Goal: Transaction & Acquisition: Book appointment/travel/reservation

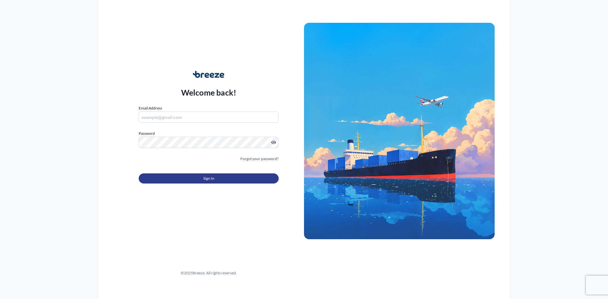
type input "[PERSON_NAME][EMAIL_ADDRESS][DOMAIN_NAME]"
click at [223, 181] on button "Sign In" at bounding box center [209, 179] width 140 height 10
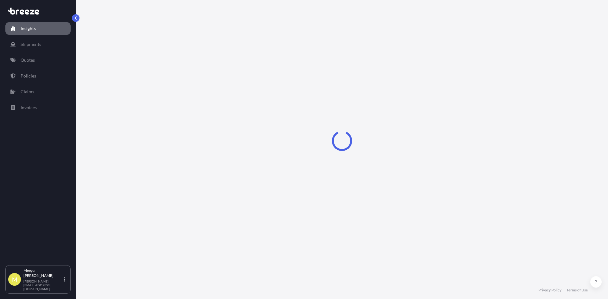
select select "2025"
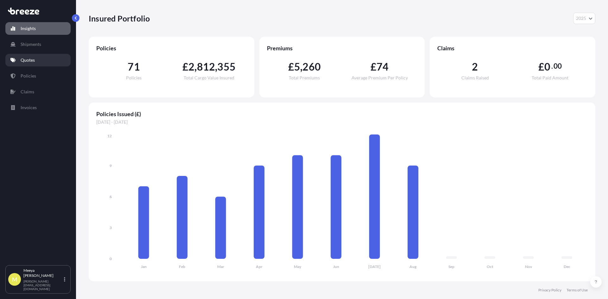
click at [30, 61] on p "Quotes" at bounding box center [28, 60] width 14 height 6
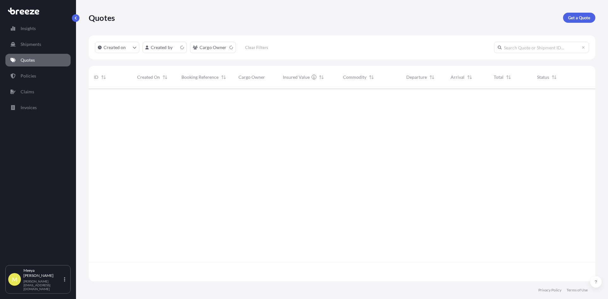
scroll to position [192, 502]
click at [582, 19] on p "Get a Quote" at bounding box center [580, 18] width 22 height 6
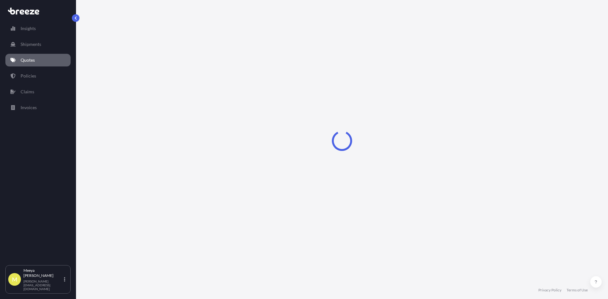
select select "Sea"
select select "1"
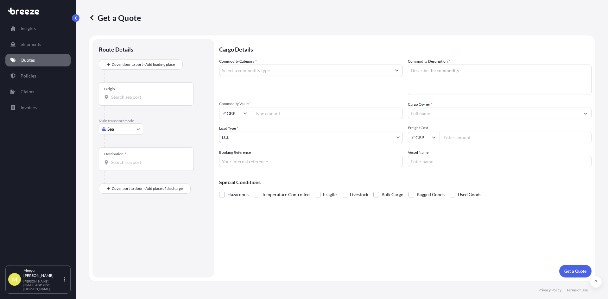
click at [262, 113] on input "Commodity Value *" at bounding box center [327, 113] width 152 height 11
type input "41000"
click at [560, 265] on button "Get a Quote" at bounding box center [576, 271] width 32 height 13
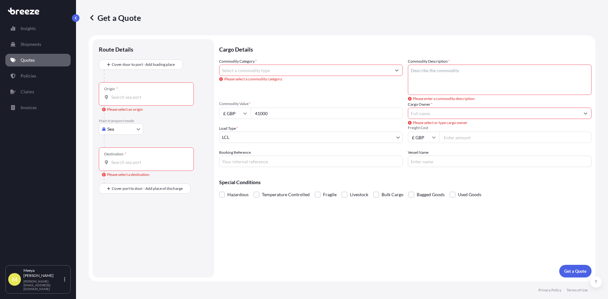
click at [129, 92] on div "Origin *" at bounding box center [146, 93] width 95 height 23
click at [129, 94] on input "Origin * Please select an origin" at bounding box center [148, 97] width 75 height 6
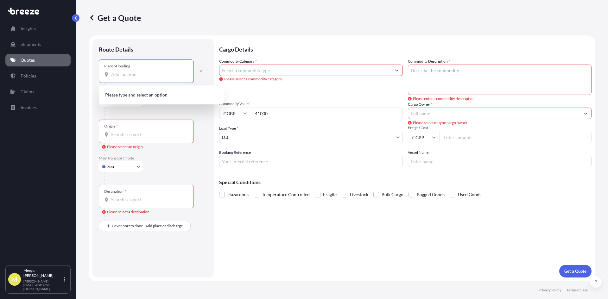
click at [133, 73] on input "Place of loading" at bounding box center [148, 74] width 75 height 6
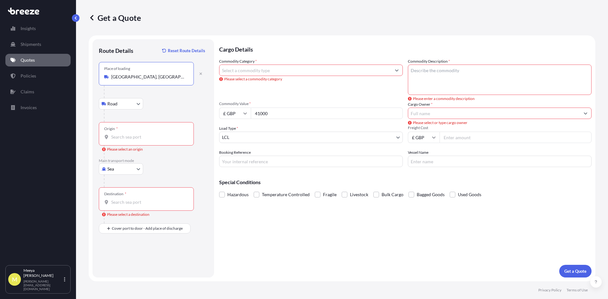
type input "[GEOGRAPHIC_DATA], [GEOGRAPHIC_DATA]"
click at [116, 136] on input "Origin * Please select an origin" at bounding box center [148, 137] width 75 height 6
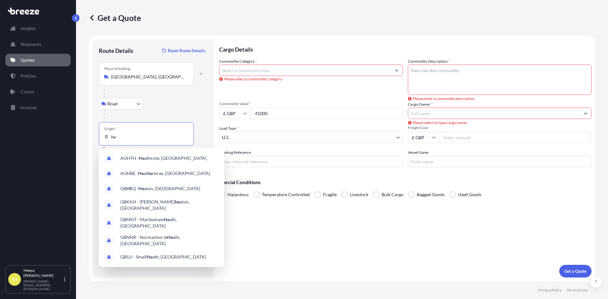
type input "h"
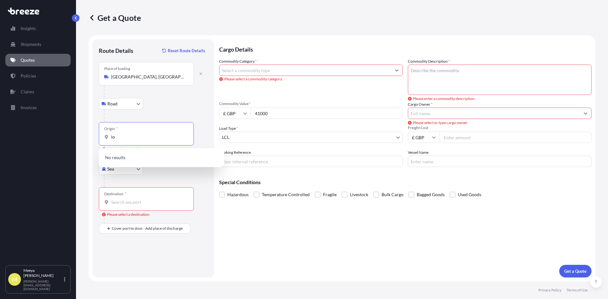
type input "l"
type input "h"
click at [139, 169] on body "10 options available. 0 options available. Insights Shipments Quotes Policies C…" at bounding box center [304, 149] width 608 height 299
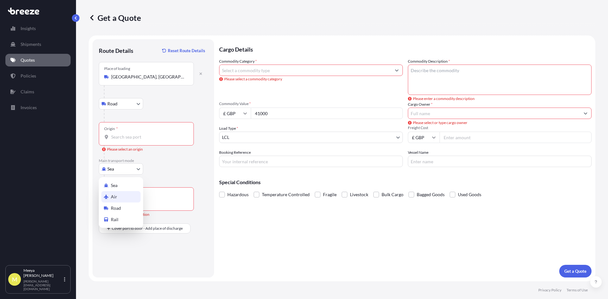
click at [115, 198] on span "Air" at bounding box center [114, 197] width 6 height 6
select select "Air"
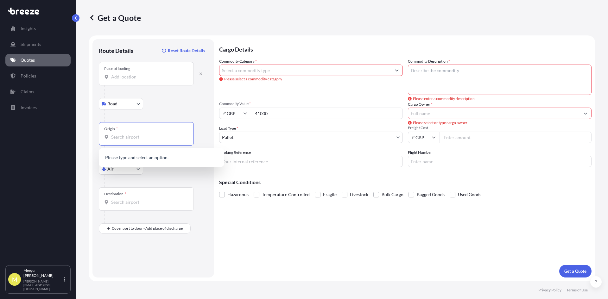
click at [120, 139] on input "Origin *" at bounding box center [148, 137] width 75 height 6
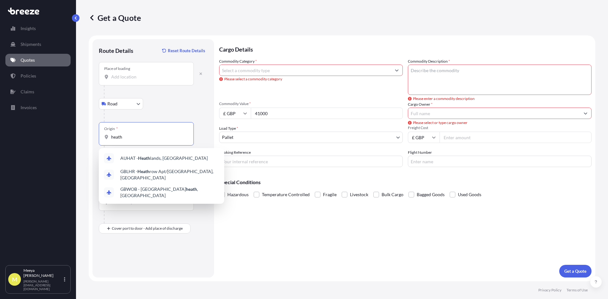
type input "heath"
click at [151, 102] on div "Road Road Rail" at bounding box center [153, 103] width 109 height 11
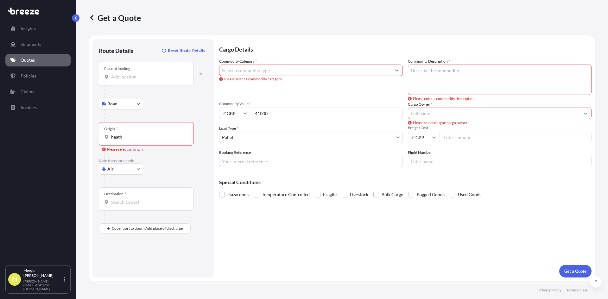
click at [135, 167] on body "3 options available. Insights Shipments Quotes Policies Claims Invoices M [PERS…" at bounding box center [304, 149] width 608 height 299
click at [113, 184] on span "Sea" at bounding box center [114, 186] width 7 height 6
select select "Sea"
click at [126, 140] on input "Origin *" at bounding box center [148, 137] width 75 height 6
type input "GBLGP - [GEOGRAPHIC_DATA], [GEOGRAPHIC_DATA]"
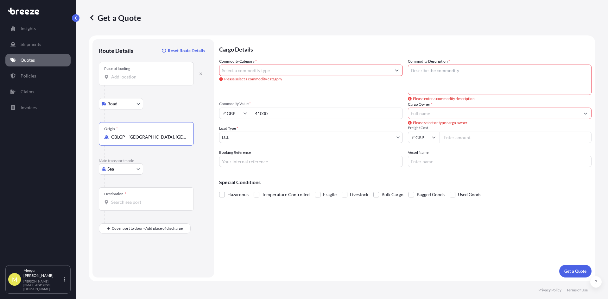
click at [142, 204] on input "Destination *" at bounding box center [148, 202] width 75 height 6
click at [143, 204] on input "tripo" at bounding box center [148, 202] width 75 height 6
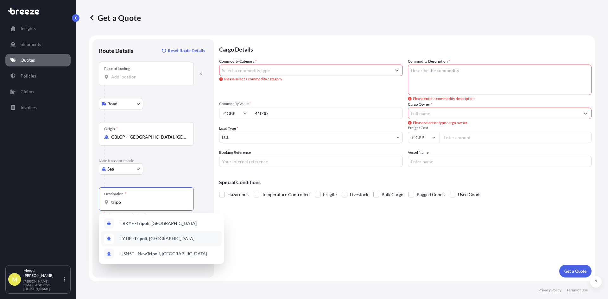
type input "LYTIP - [GEOGRAPHIC_DATA], [GEOGRAPHIC_DATA]"
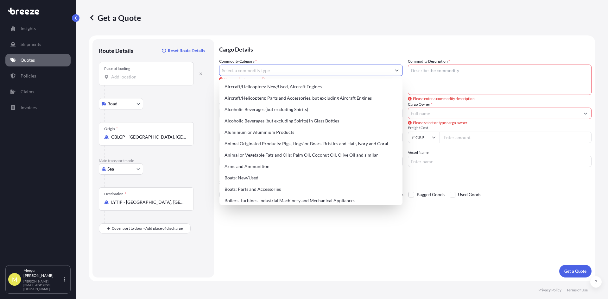
click at [248, 71] on input "Commodity Category *" at bounding box center [306, 70] width 172 height 11
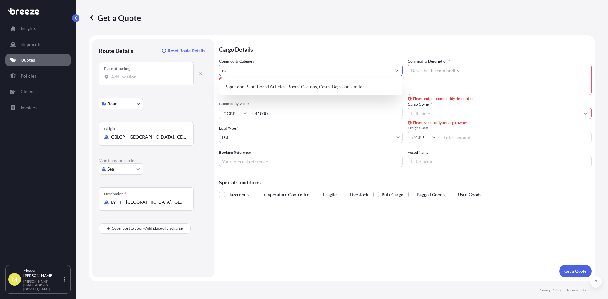
type input "o"
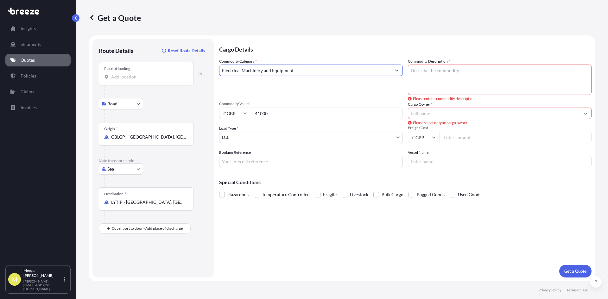
type input "Electrical Machinery and Equipment"
click at [455, 78] on textarea "Commodity Description *" at bounding box center [500, 80] width 184 height 30
type textarea "o"
type textarea "Oximitter"
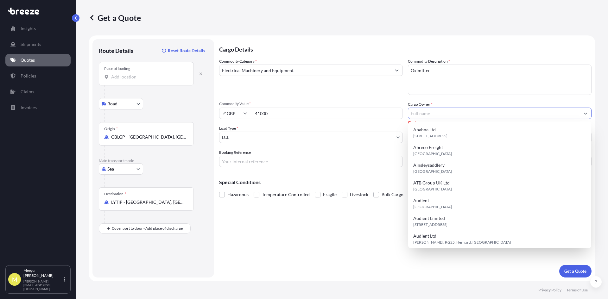
click at [451, 113] on input "Cargo Owner *" at bounding box center [494, 113] width 172 height 11
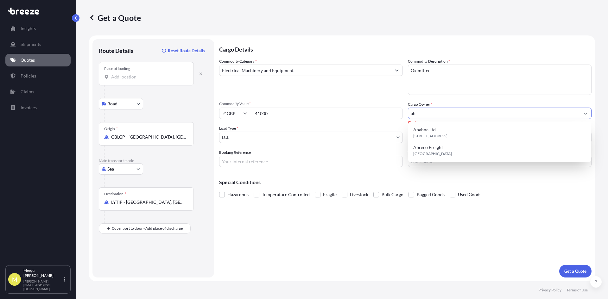
type input "a"
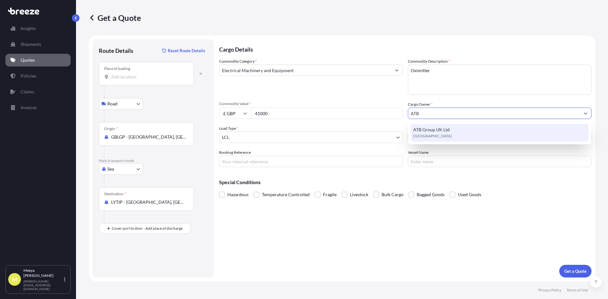
click at [478, 120] on body "0 options available. 1 option available. Insights Shipments Quotes Policies Cla…" at bounding box center [304, 149] width 608 height 299
drag, startPoint x: 431, startPoint y: 113, endPoint x: 407, endPoint y: 112, distance: 24.8
click at [407, 112] on div "Commodity Category * Electrical Machinery and Equipment Commodity Description *…" at bounding box center [405, 112] width 373 height 109
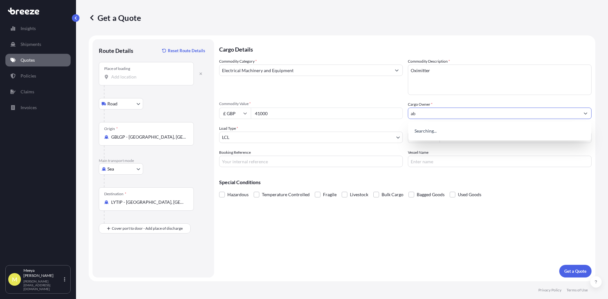
type input "a"
click at [428, 115] on input "ABT EUROPE" at bounding box center [494, 113] width 172 height 11
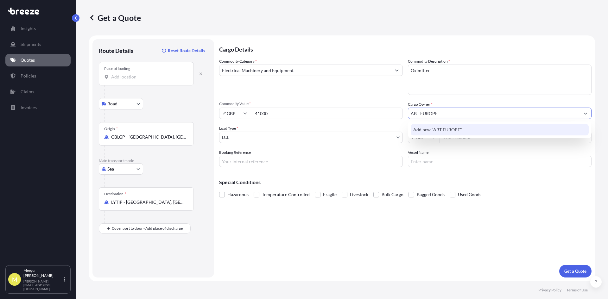
type input "ABT EUROPE"
click at [385, 144] on div "Commodity Category * Electrical Machinery and Equipment Commodity Description *…" at bounding box center [405, 112] width 373 height 109
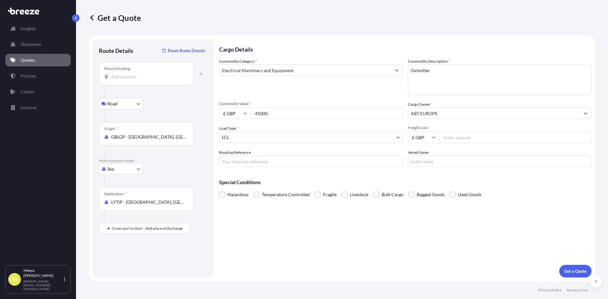
click at [452, 138] on input "Freight Cost" at bounding box center [516, 137] width 152 height 11
type input "520.50"
click at [238, 163] on input "Booking Reference" at bounding box center [311, 161] width 184 height 11
type input "SQ"
click at [574, 271] on p "Get a Quote" at bounding box center [576, 271] width 22 height 6
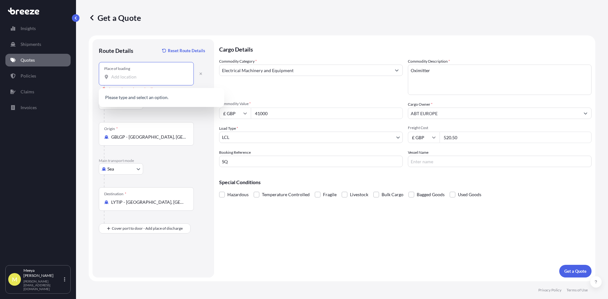
click at [132, 78] on input "Place of loading Please select a place of loading" at bounding box center [148, 77] width 75 height 6
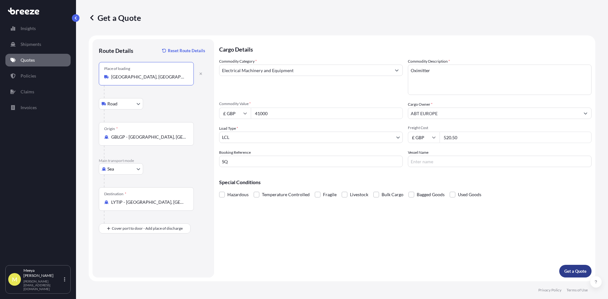
type input "[GEOGRAPHIC_DATA], [GEOGRAPHIC_DATA]"
click at [567, 269] on p "Get a Quote" at bounding box center [576, 271] width 22 height 6
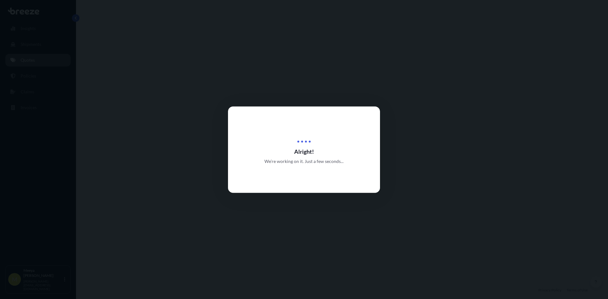
select select "Road"
select select "Sea"
select select "1"
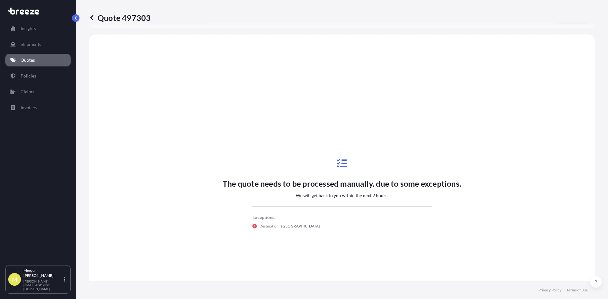
scroll to position [216, 0]
